Goal: Task Accomplishment & Management: Manage account settings

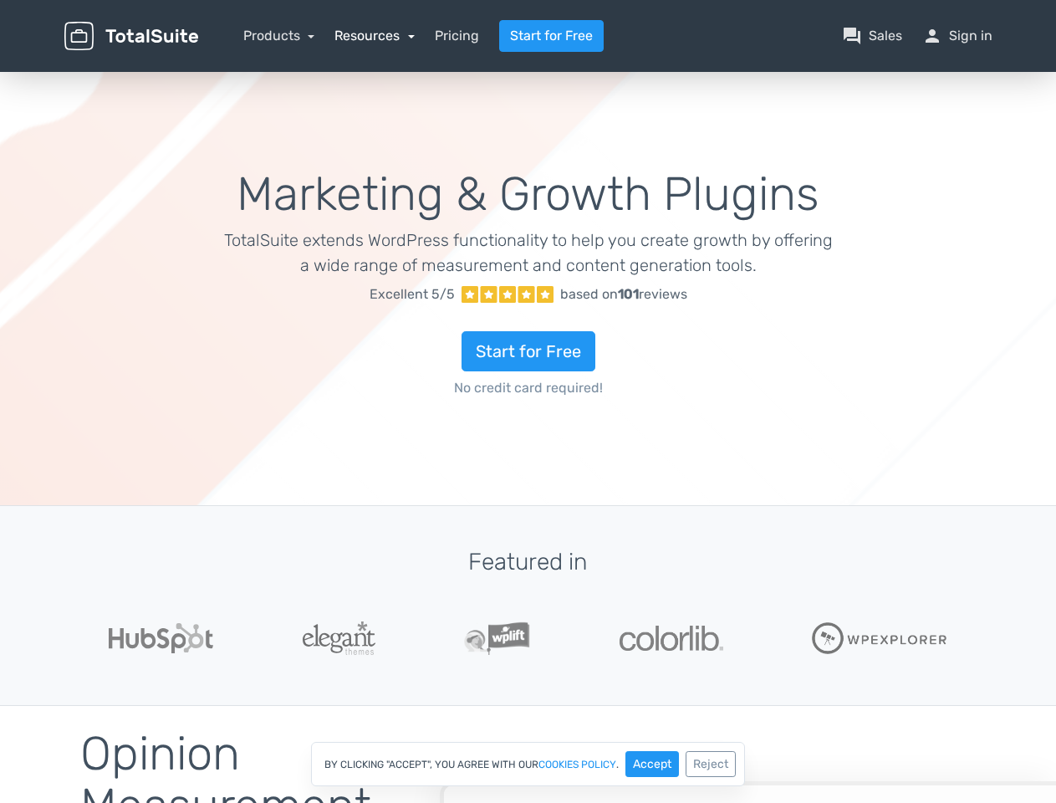
click at [374, 35] on link "Resources" at bounding box center [375, 36] width 80 height 16
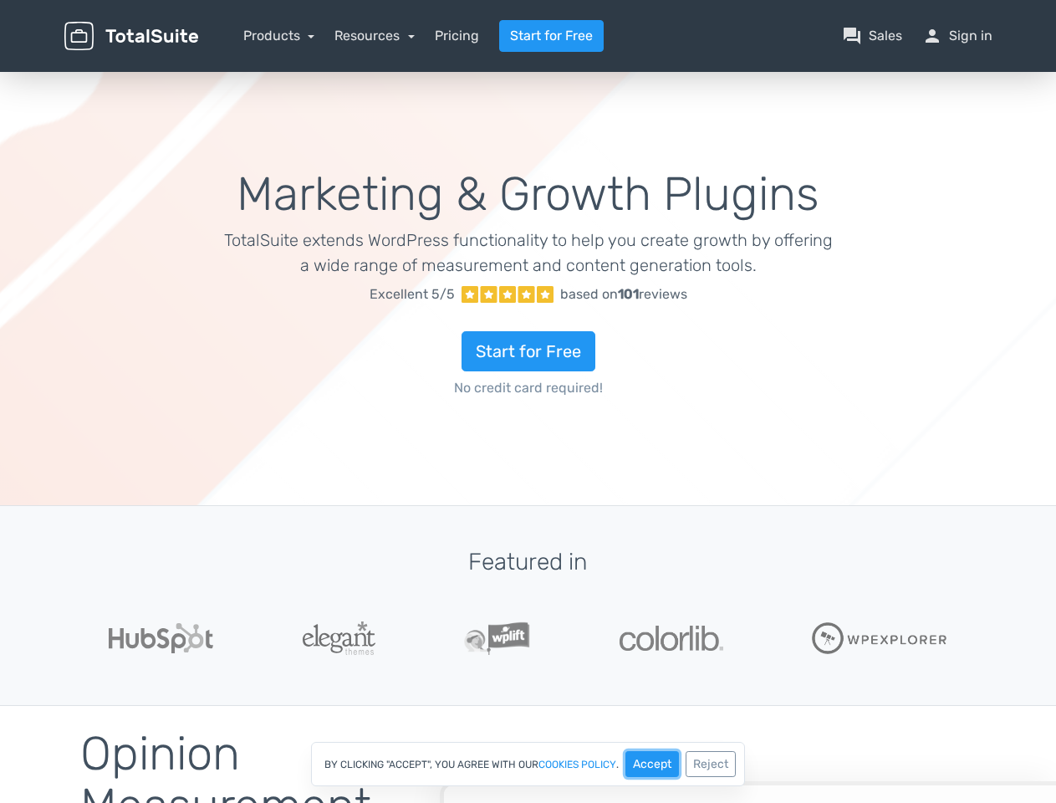
click at [652, 764] on button "Accept" at bounding box center [653, 764] width 54 height 26
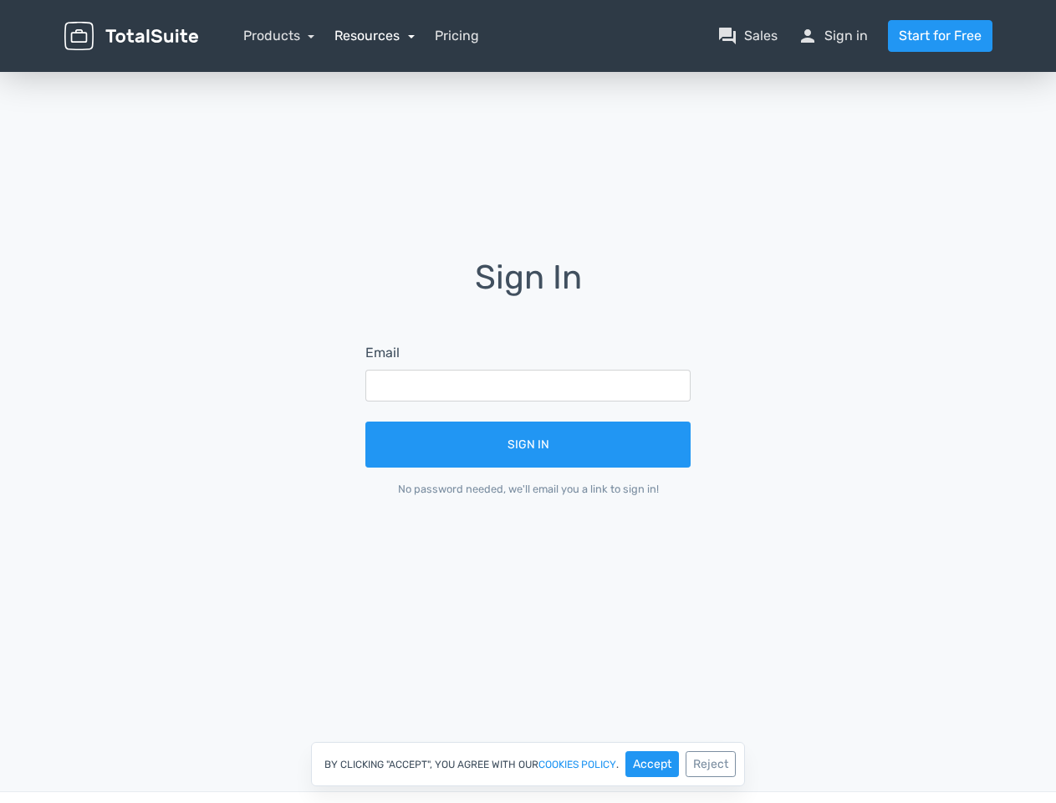
click at [374, 35] on link "Resources" at bounding box center [375, 36] width 80 height 16
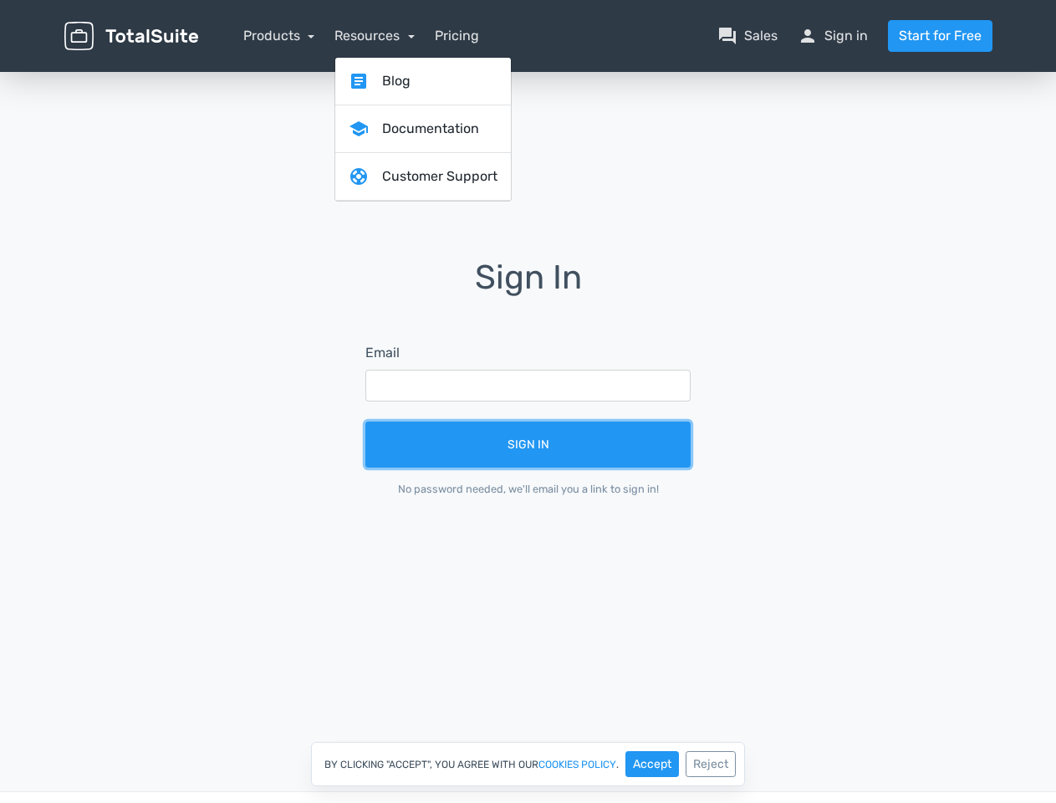
click at [528, 444] on button "Sign In" at bounding box center [527, 444] width 325 height 46
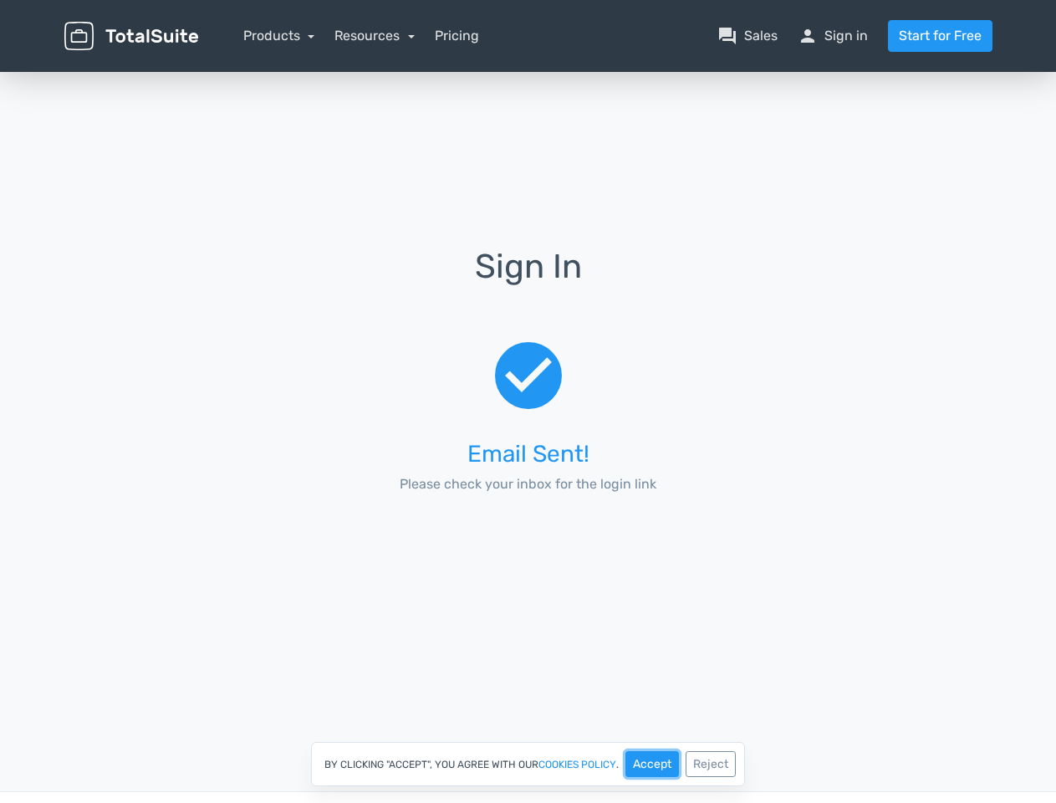
click at [652, 764] on button "Accept" at bounding box center [653, 764] width 54 height 26
click at [711, 764] on div "Sign In check_circle Email Sent! Please check your inbox for the login link" at bounding box center [528, 430] width 1056 height 723
